Goal: Task Accomplishment & Management: Manage account settings

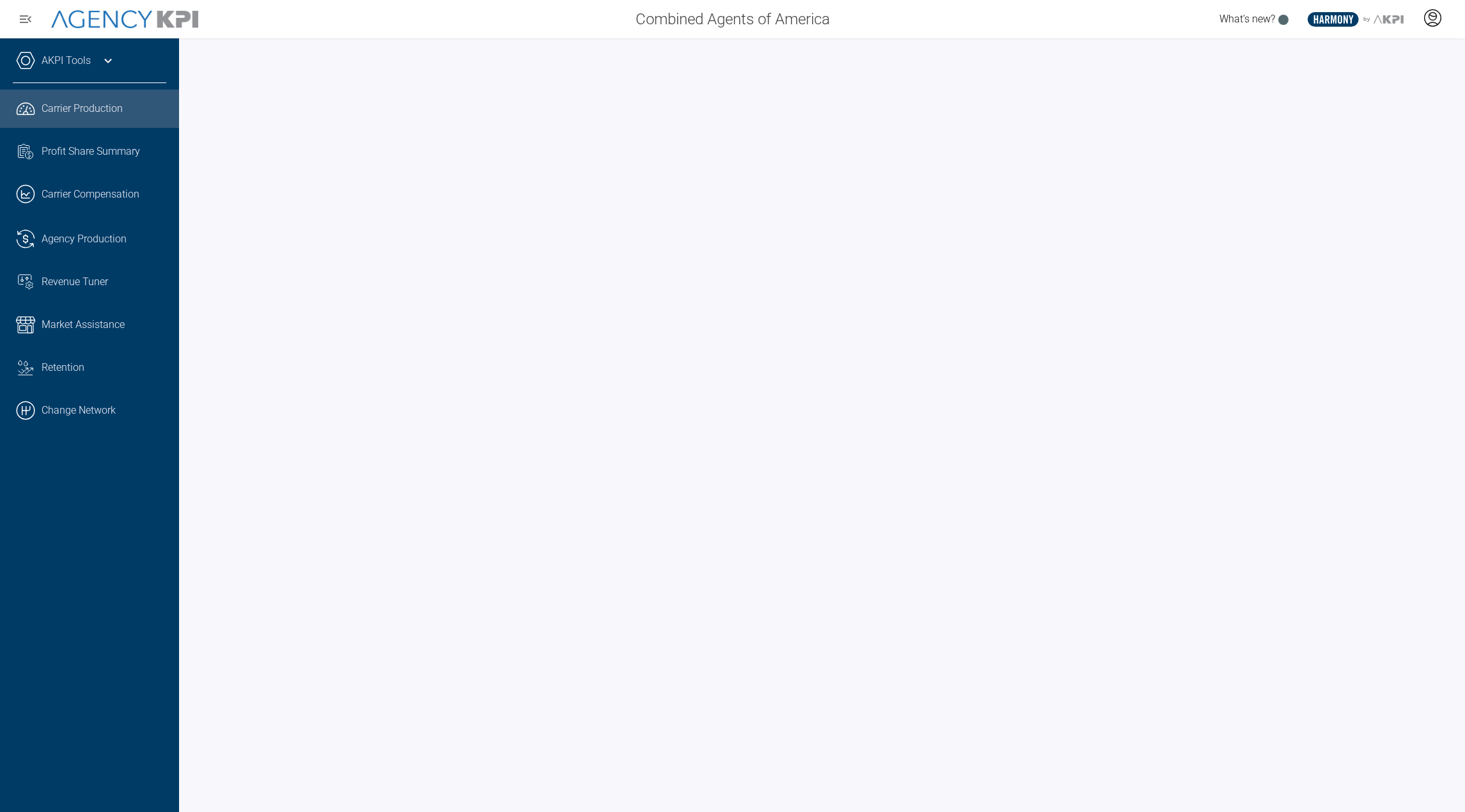
click at [1431, 31] on div at bounding box center [1433, 19] width 32 height 29
click at [1438, 18] on icon at bounding box center [1432, 17] width 19 height 19
click at [1359, 94] on li "Log Out" at bounding box center [1381, 90] width 137 height 27
click at [1422, 19] on div at bounding box center [1433, 19] width 32 height 29
click at [1367, 84] on li "Log Out" at bounding box center [1381, 90] width 137 height 27
